Goal: Task Accomplishment & Management: Use online tool/utility

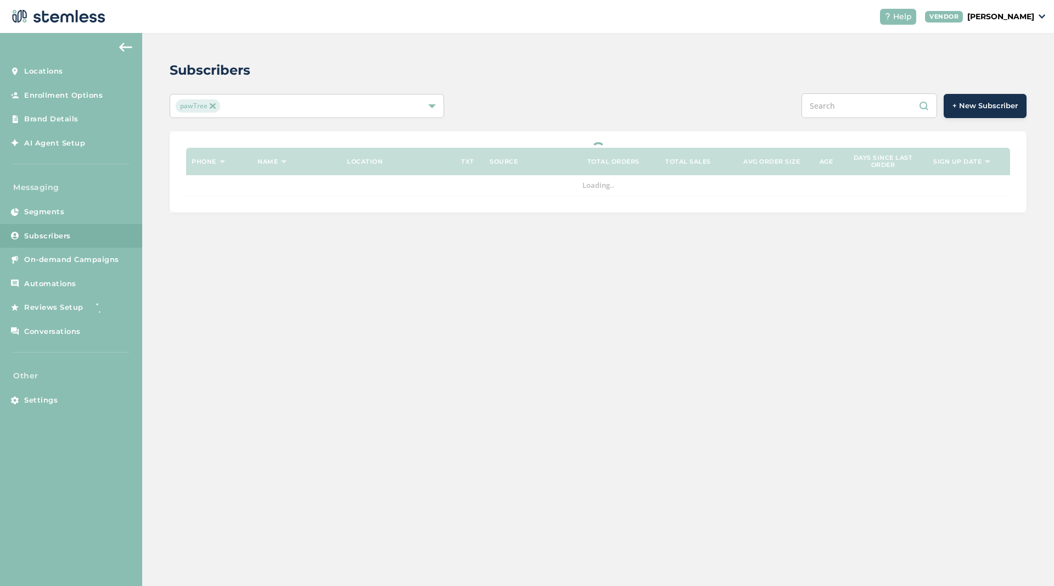
click at [48, 262] on span "On-demand Campaigns" at bounding box center [71, 259] width 95 height 11
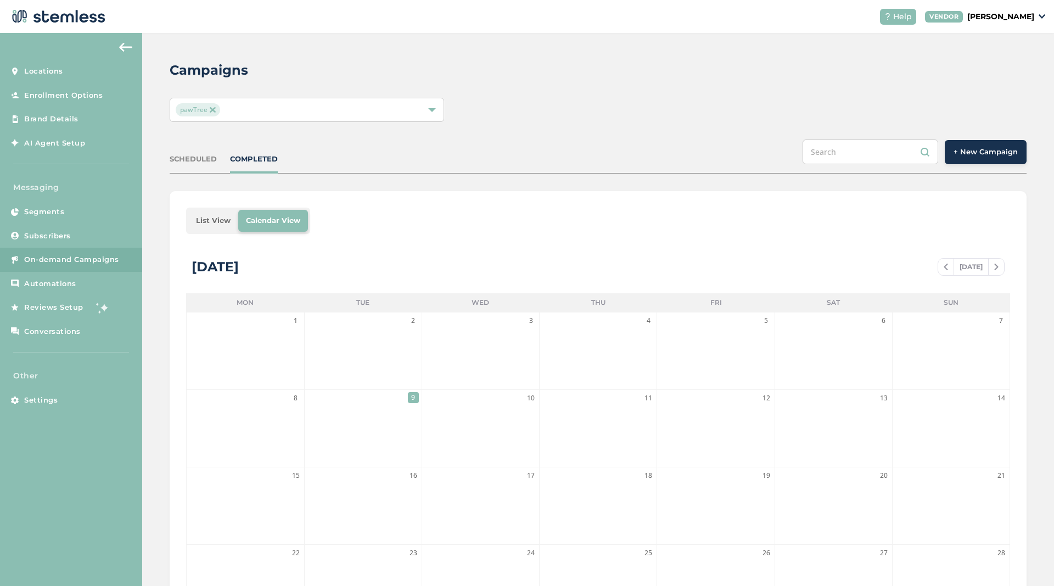
click at [964, 155] on span "+ New Campaign" at bounding box center [985, 152] width 64 height 11
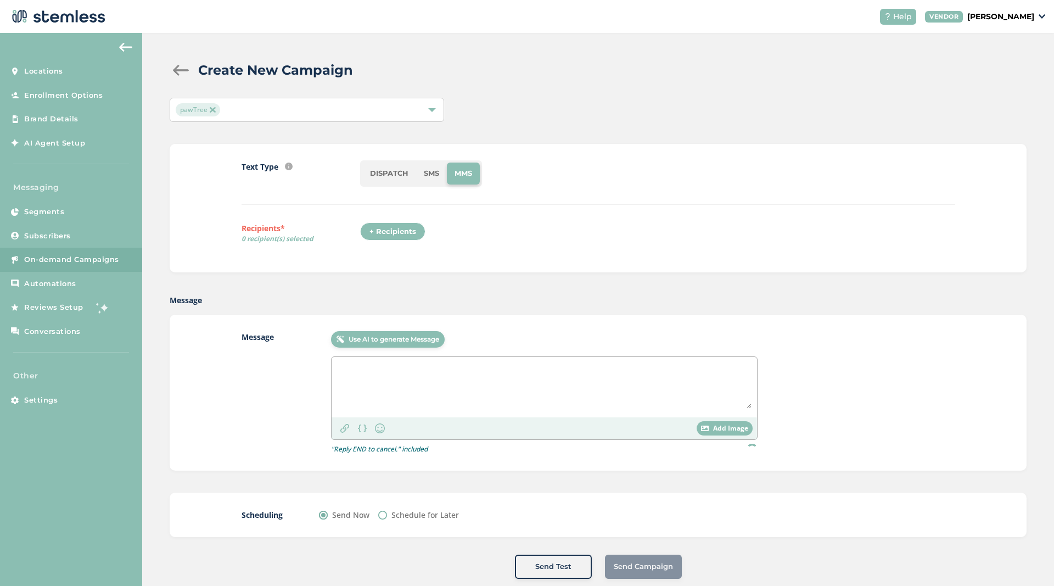
click at [428, 172] on li "SMS" at bounding box center [431, 173] width 31 height 22
click at [391, 237] on div "+ Recipients" at bounding box center [392, 231] width 65 height 19
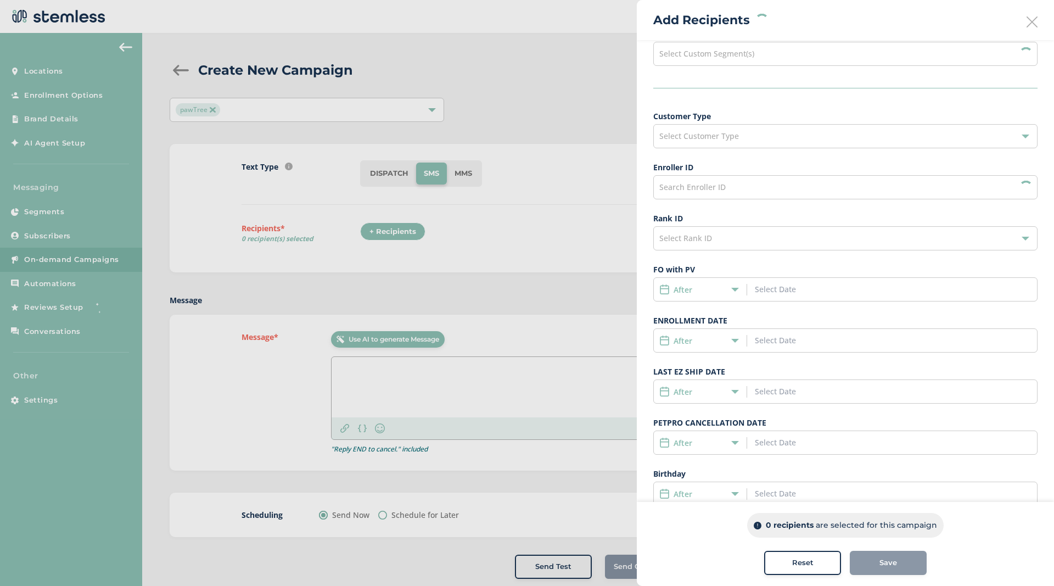
scroll to position [81, 0]
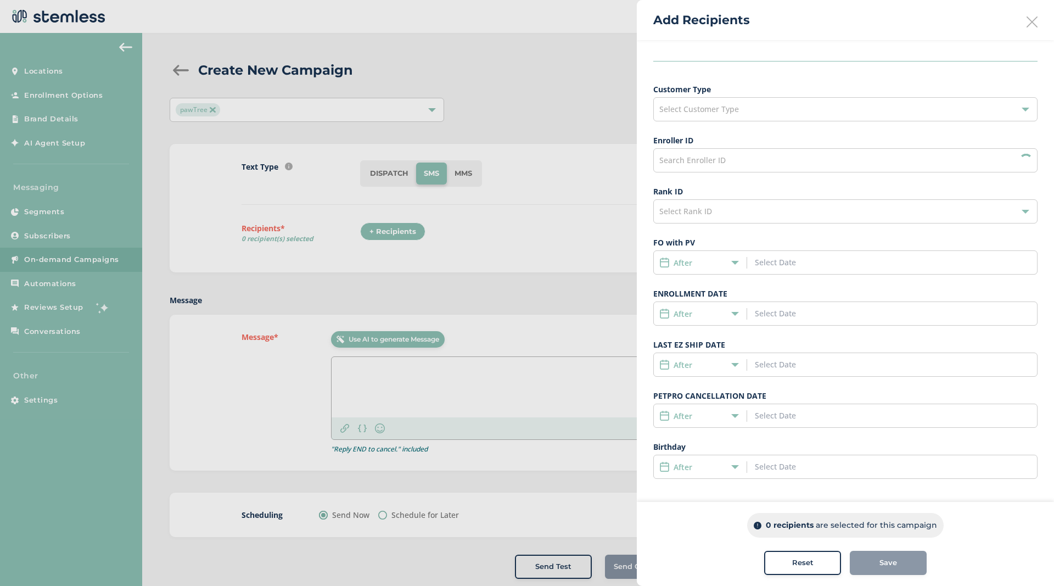
click at [719, 320] on div "After" at bounding box center [845, 313] width 384 height 24
click at [732, 315] on icon at bounding box center [735, 314] width 8 height 8
click at [693, 389] on span "Date Range" at bounding box center [686, 394] width 42 height 10
click at [792, 312] on input at bounding box center [804, 313] width 99 height 12
click at [767, 338] on icon at bounding box center [768, 338] width 4 height 8
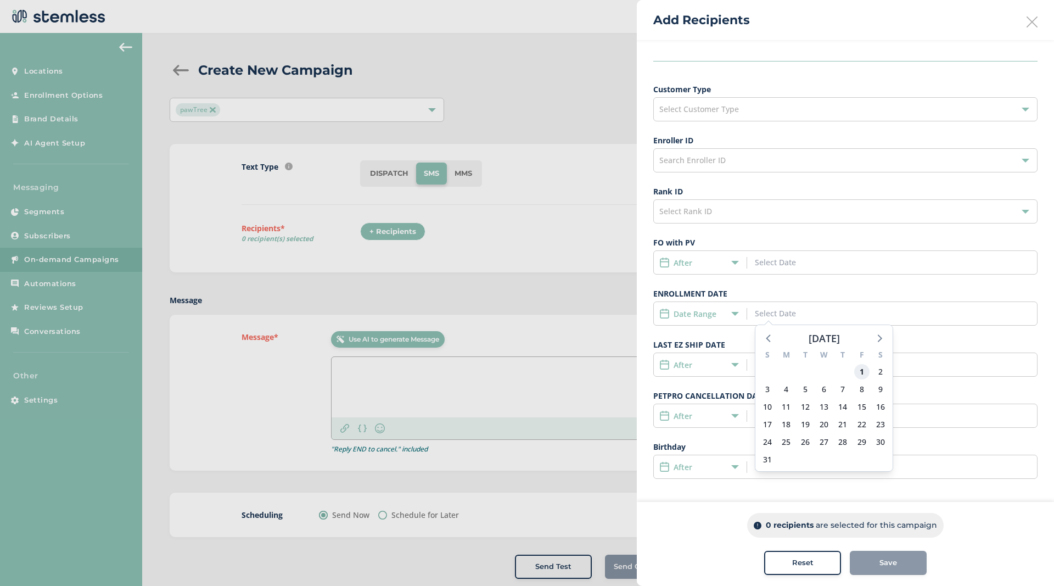
click at [865, 368] on span "1" at bounding box center [861, 371] width 15 height 15
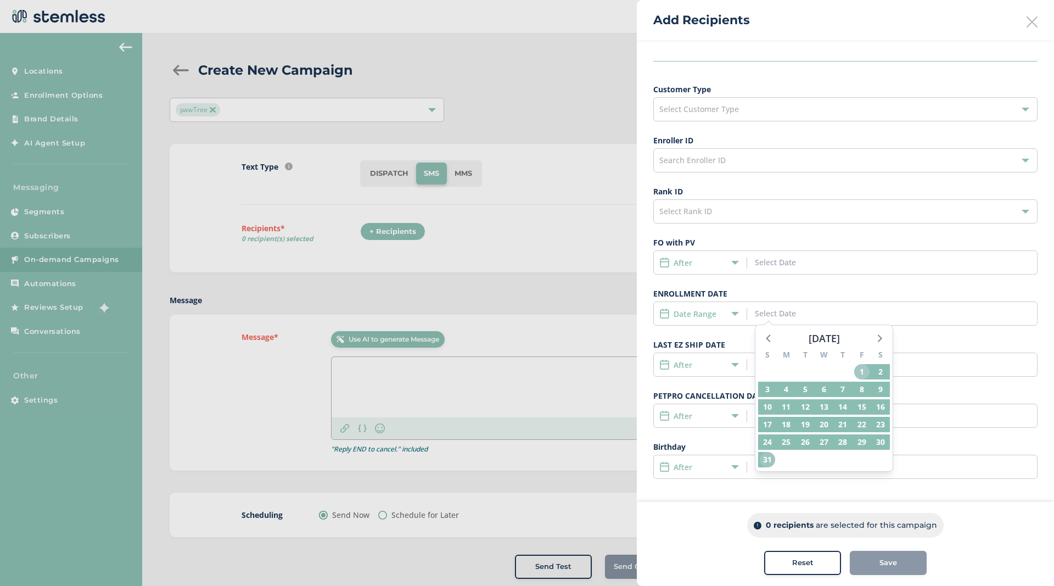
drag, startPoint x: 864, startPoint y: 372, endPoint x: 768, endPoint y: 455, distance: 127.2
click at [768, 455] on div "S M T W T F S 27 28 29 30 31 1 2 3 4 5 6 7 8 9 10 11 12 13 14 15 16 17 18 19 20…" at bounding box center [823, 408] width 137 height 125
click at [764, 459] on span "31" at bounding box center [767, 459] width 15 height 15
type input "[DATE] - [DATE]"
